Goal: Transaction & Acquisition: Book appointment/travel/reservation

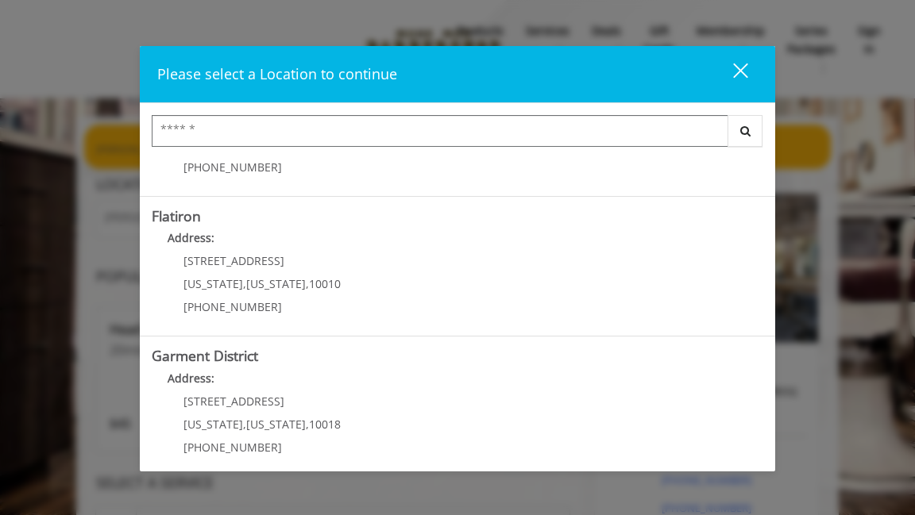
scroll to position [391, 0]
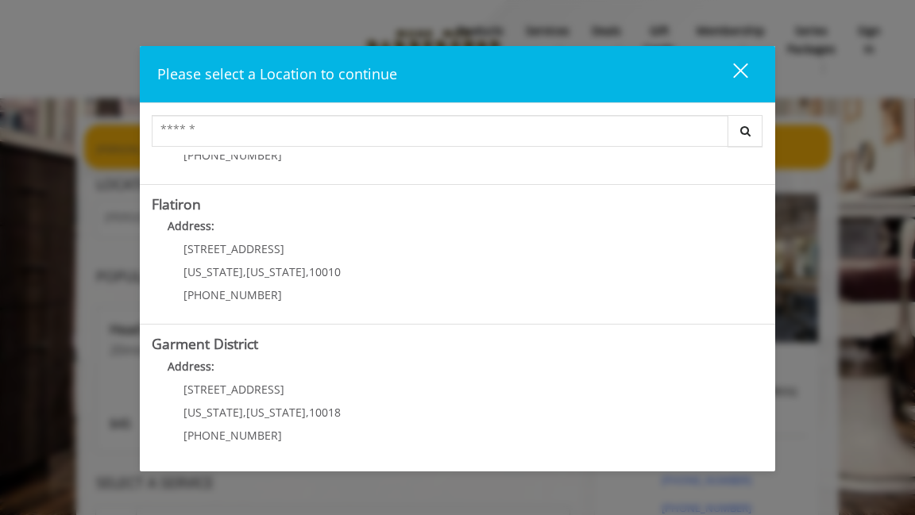
click at [455, 256] on "Flatiron Address: 10 E 23rd St New York , New York , 10010 (917) 475-1765" at bounding box center [457, 255] width 611 height 116
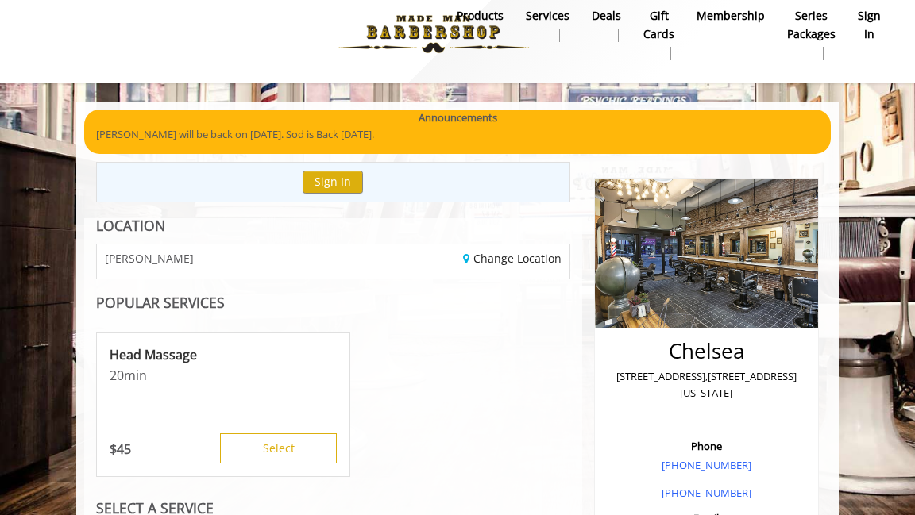
scroll to position [29, 0]
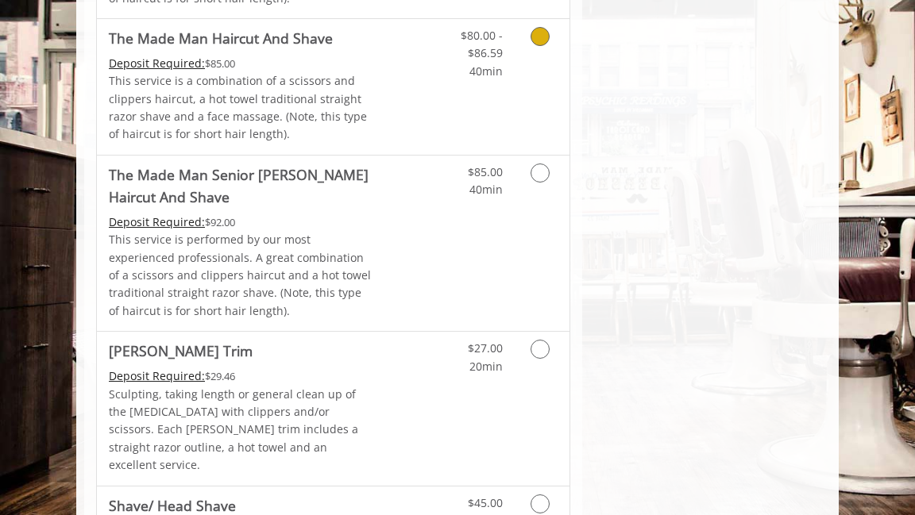
scroll to position [1682, 0]
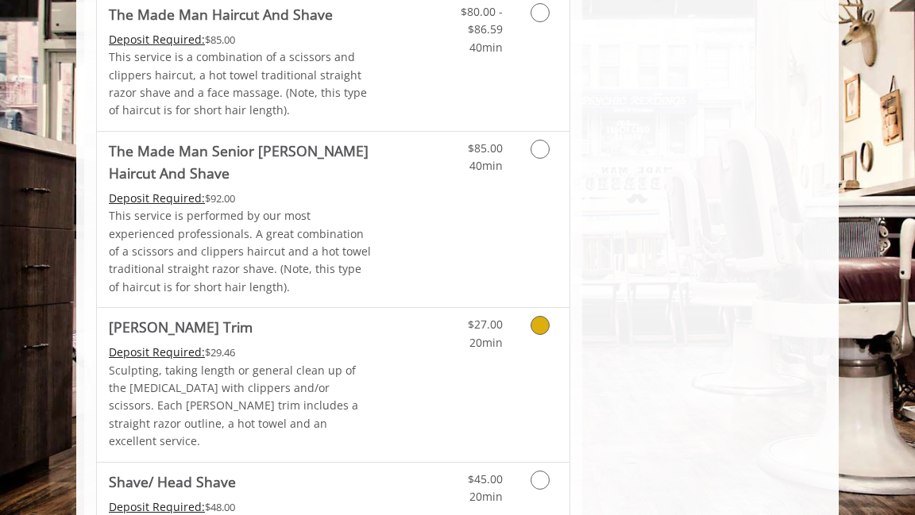
click at [553, 308] on link "Grooming services" at bounding box center [541, 330] width 30 height 44
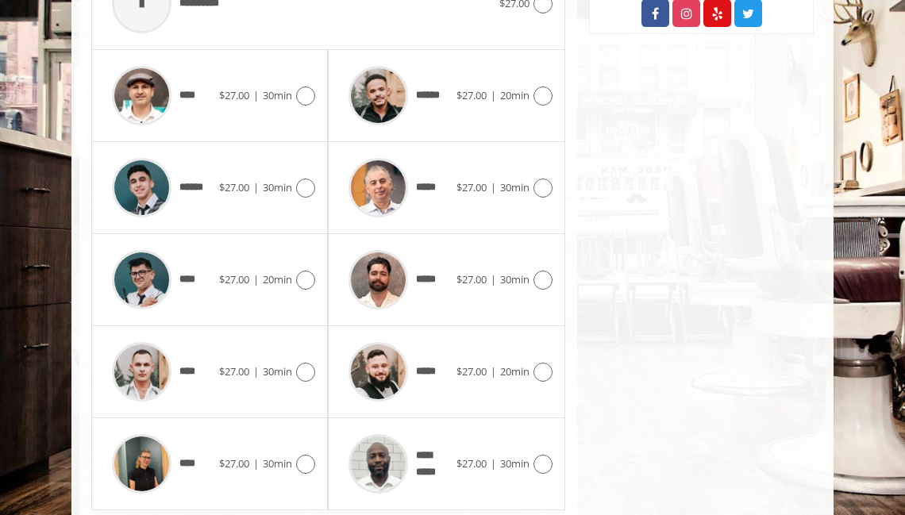
scroll to position [789, 0]
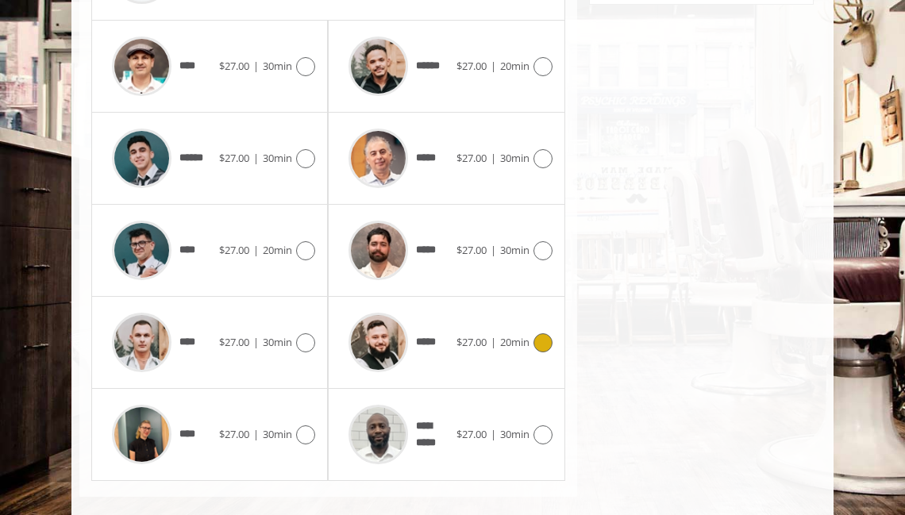
click at [537, 334] on icon at bounding box center [543, 343] width 19 height 19
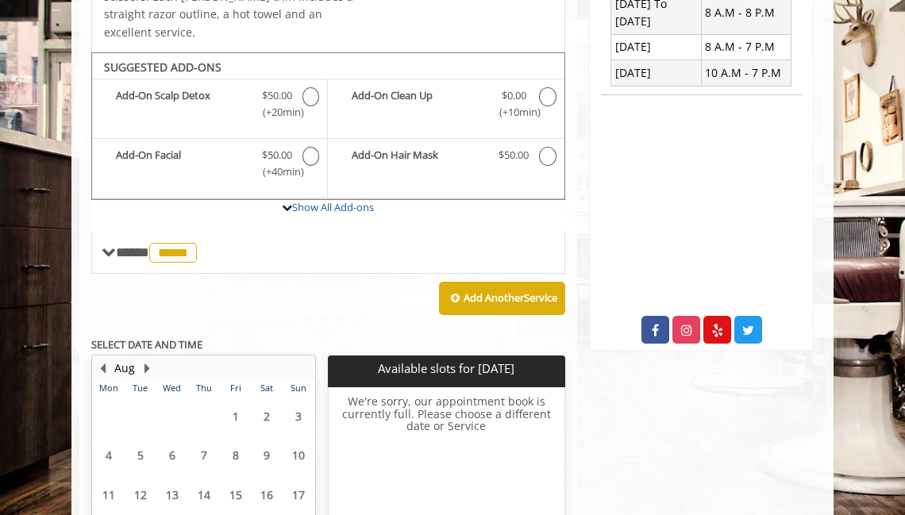
scroll to position [588, 0]
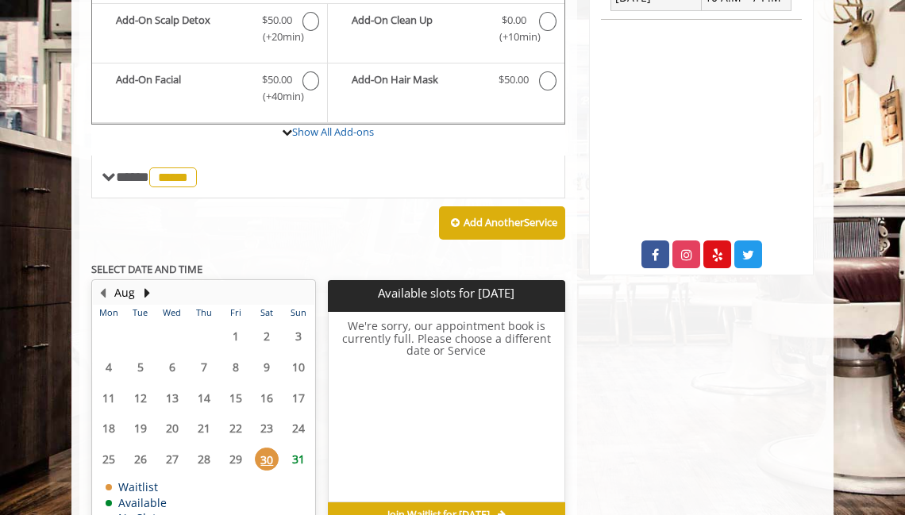
click at [294, 448] on span "31" at bounding box center [299, 459] width 24 height 23
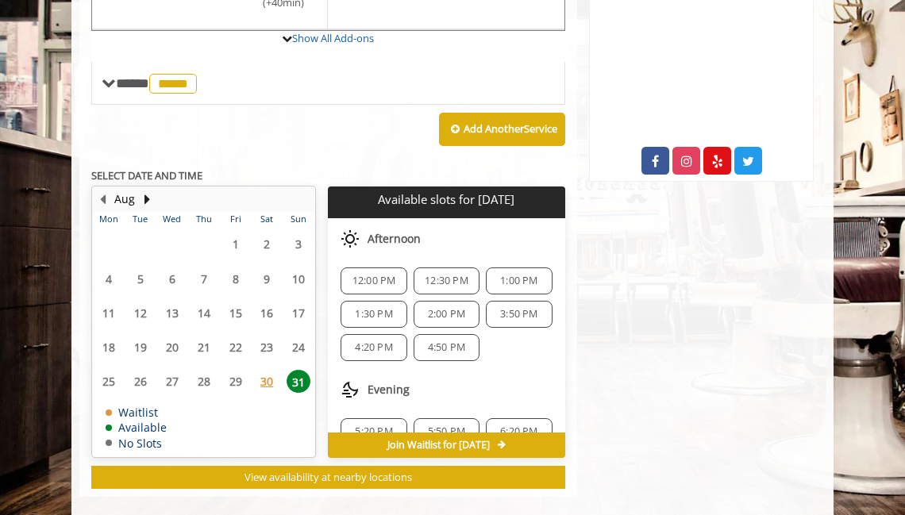
scroll to position [103, 0]
